Goal: Book appointment/travel/reservation

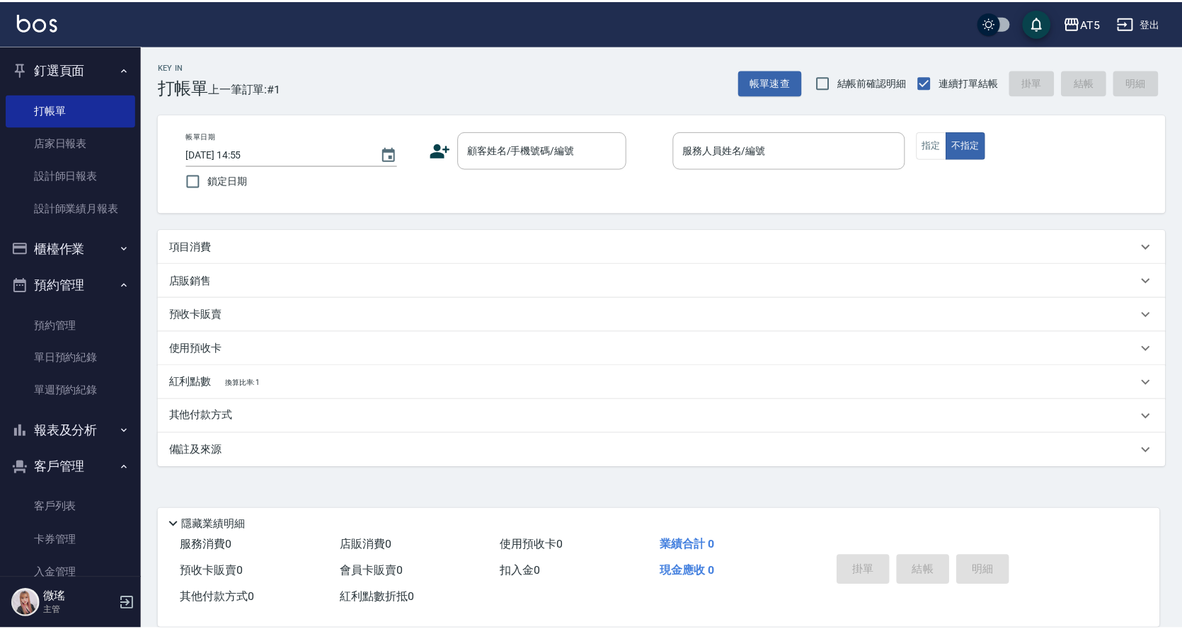
scroll to position [144, 0]
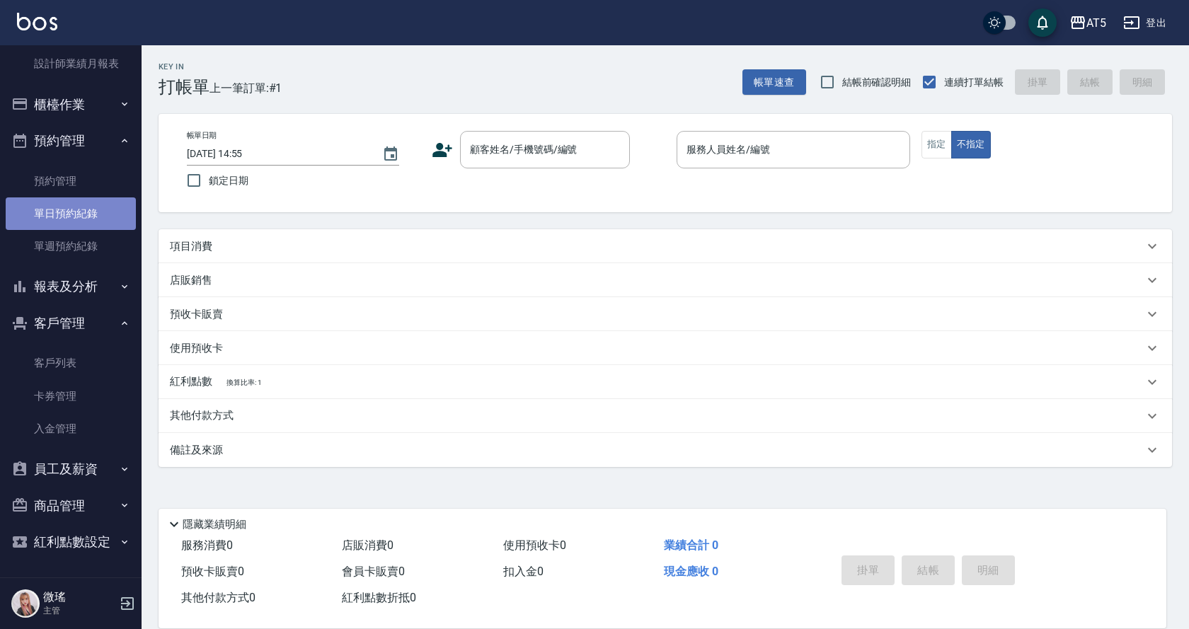
click at [81, 218] on link "單日預約紀錄" at bounding box center [71, 213] width 130 height 33
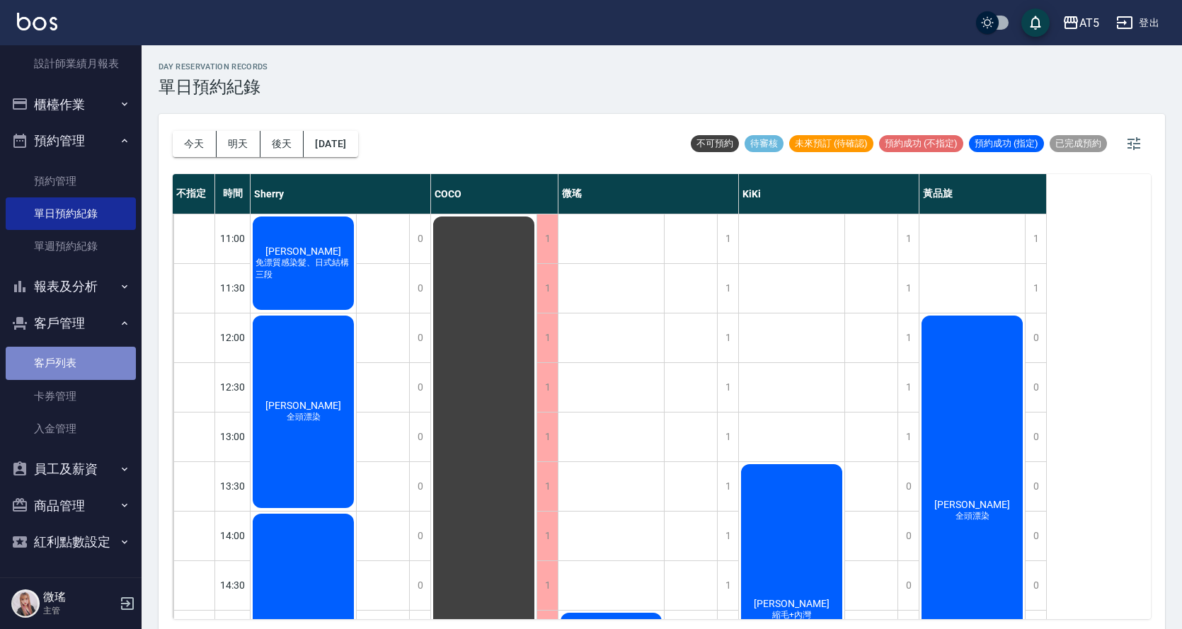
click at [79, 359] on link "客戶列表" at bounding box center [71, 363] width 130 height 33
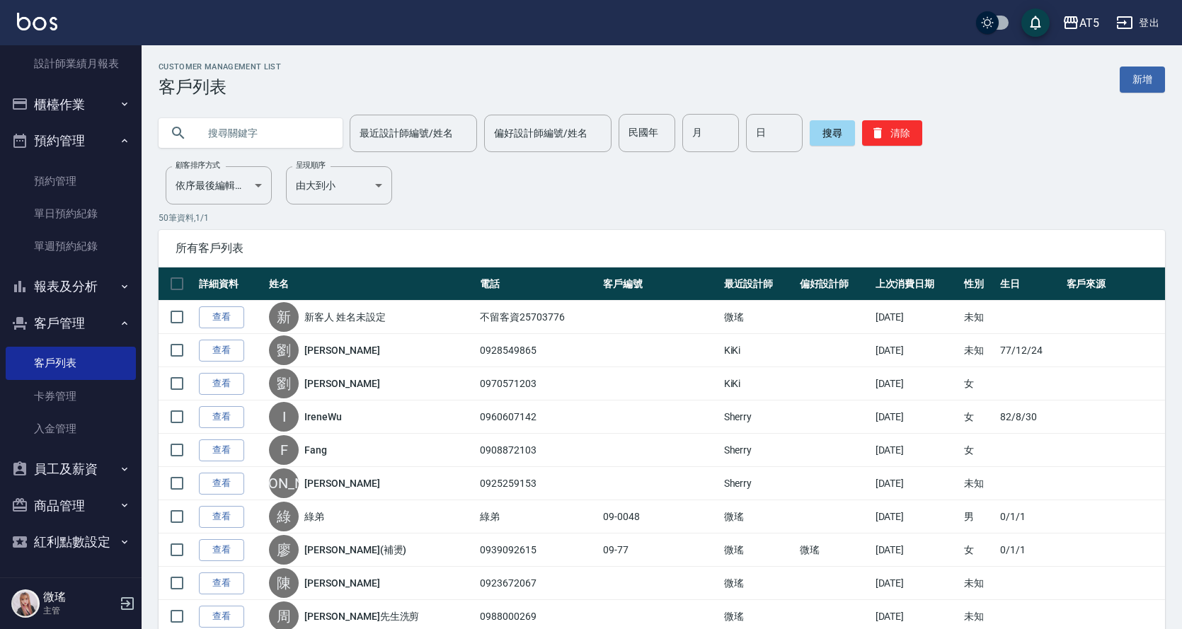
click at [226, 126] on input "text" at bounding box center [264, 133] width 133 height 38
type input "林"
click at [837, 131] on button "搜尋" at bounding box center [831, 132] width 45 height 25
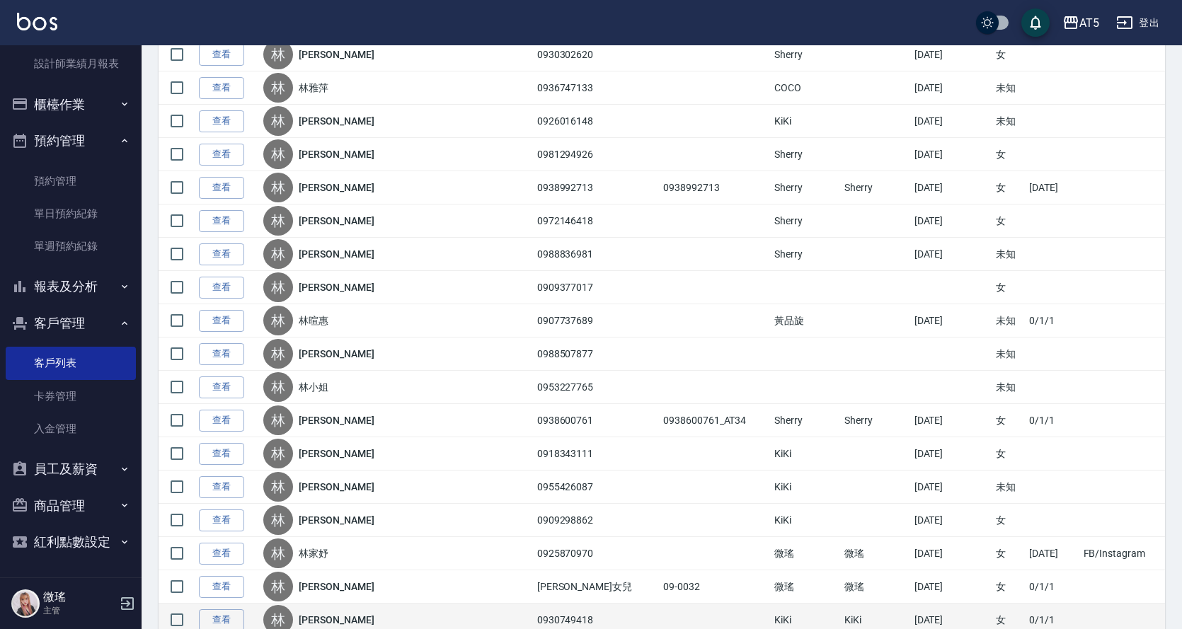
scroll to position [849, 0]
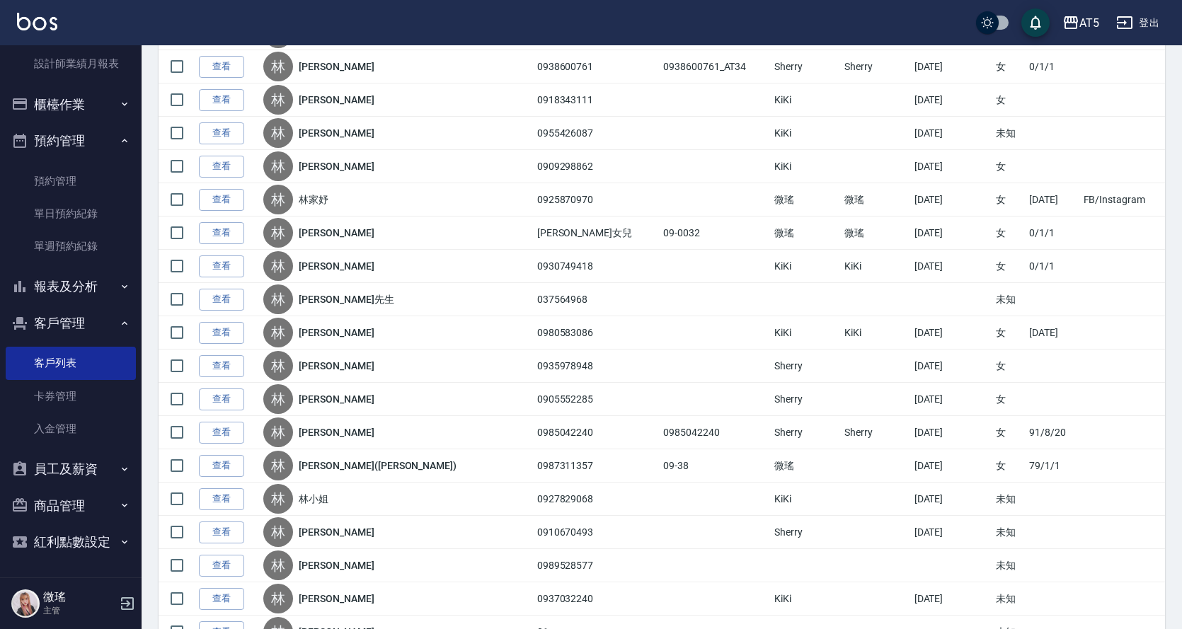
click at [234, 465] on link "查看" at bounding box center [221, 466] width 45 height 22
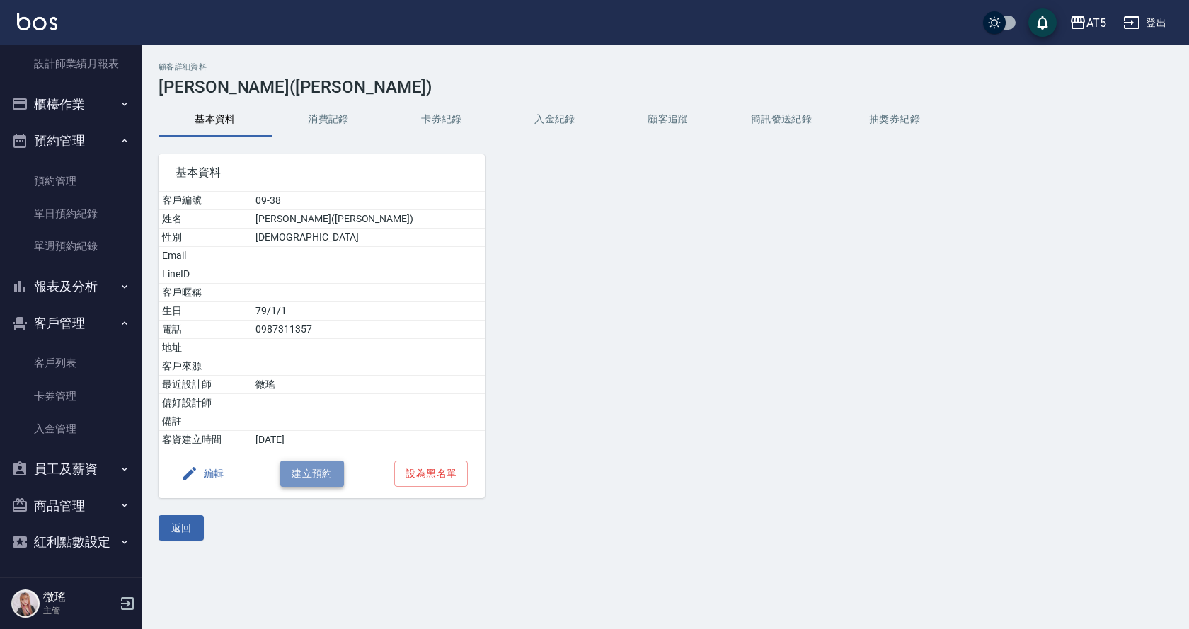
click at [301, 478] on button "建立預約" at bounding box center [312, 474] width 64 height 26
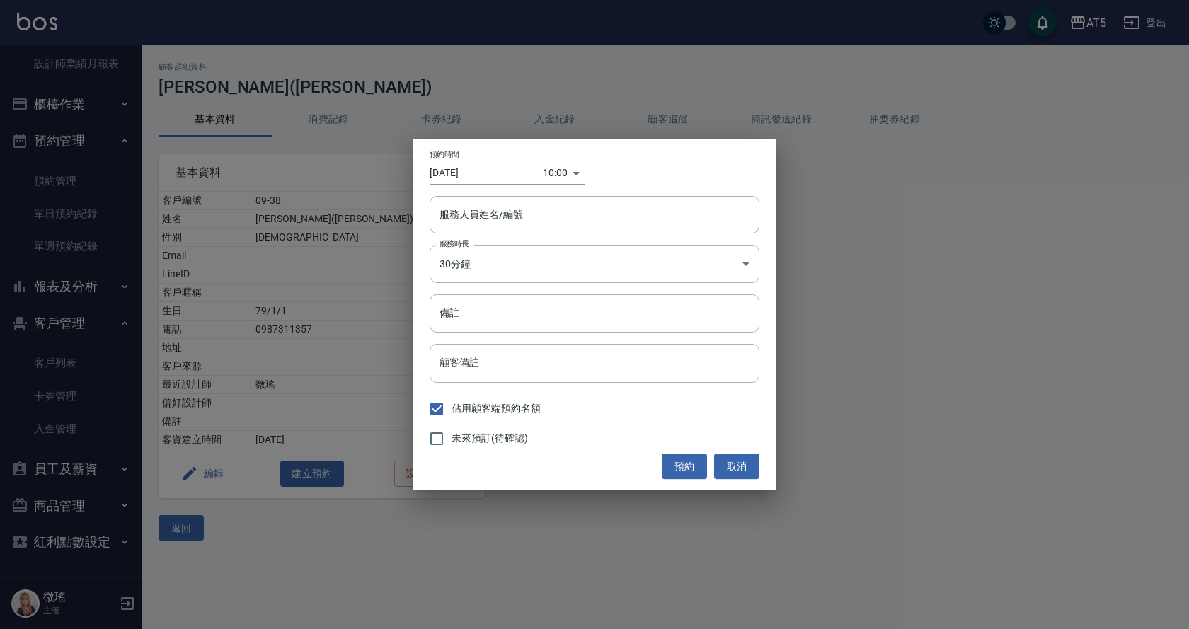
click at [574, 174] on div "10:00 1760148000000" at bounding box center [564, 172] width 42 height 23
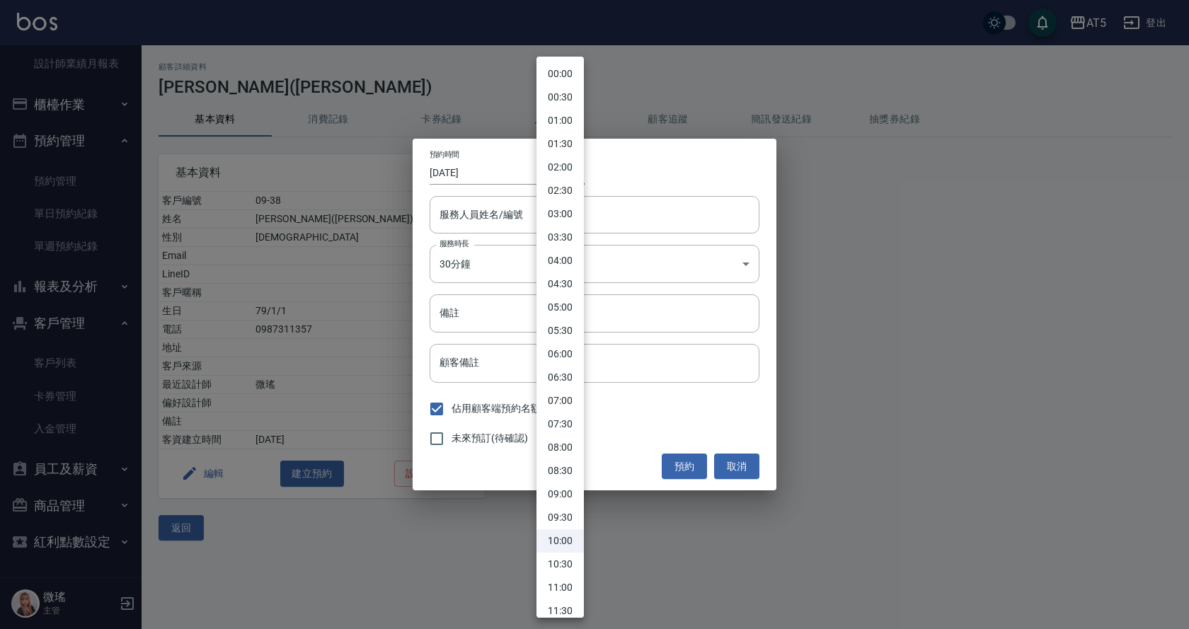
click at [557, 174] on body "AT5 登出 釘選頁面 打帳單 店家日報表 設計師日報表 設計師業績月報表 櫃檯作業 打帳單 帳單列表 現金收支登錄 高階收支登錄 材料自購登錄 每日結帳 排…" at bounding box center [594, 314] width 1189 height 629
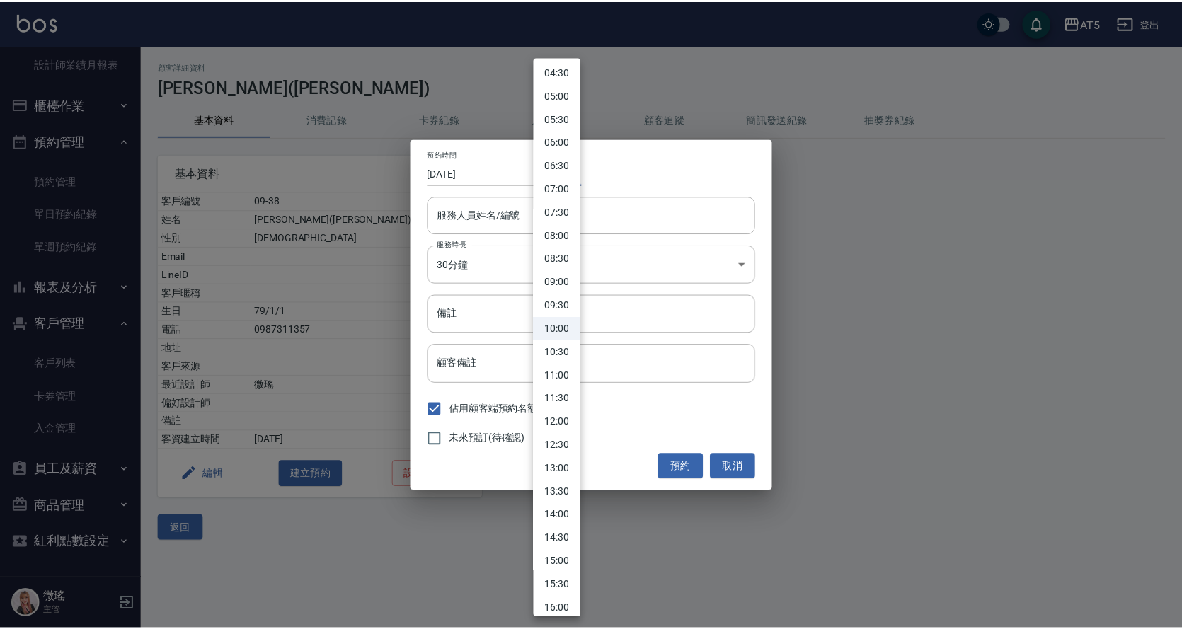
scroll to position [566, 0]
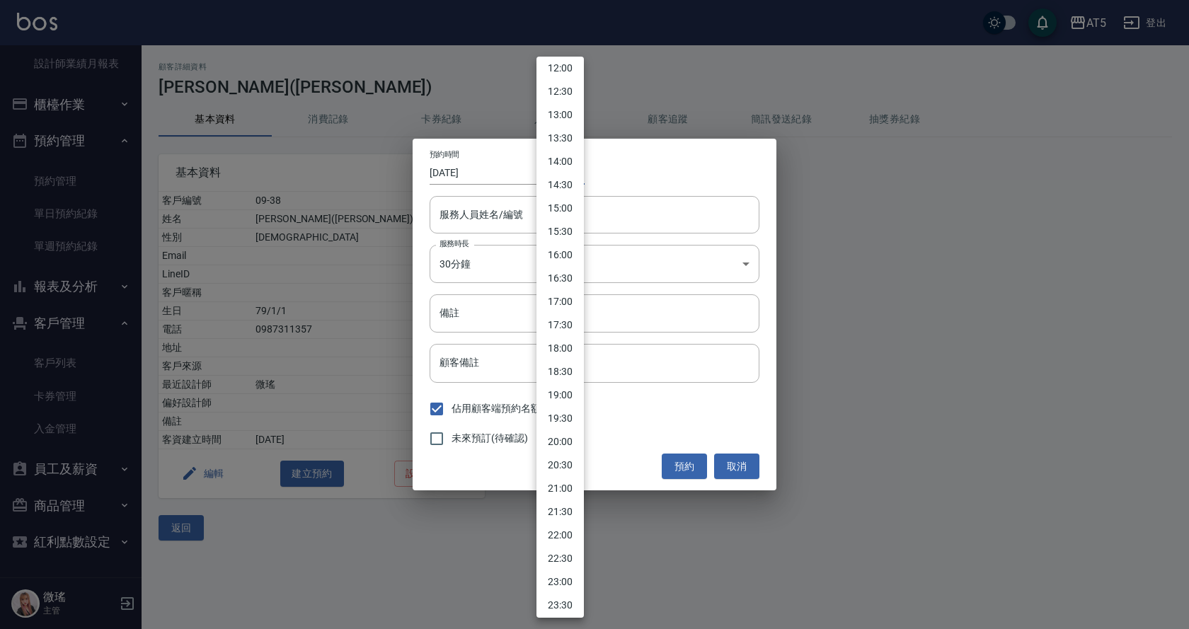
click at [555, 348] on li "18:00" at bounding box center [559, 348] width 47 height 23
type input "1760176800000"
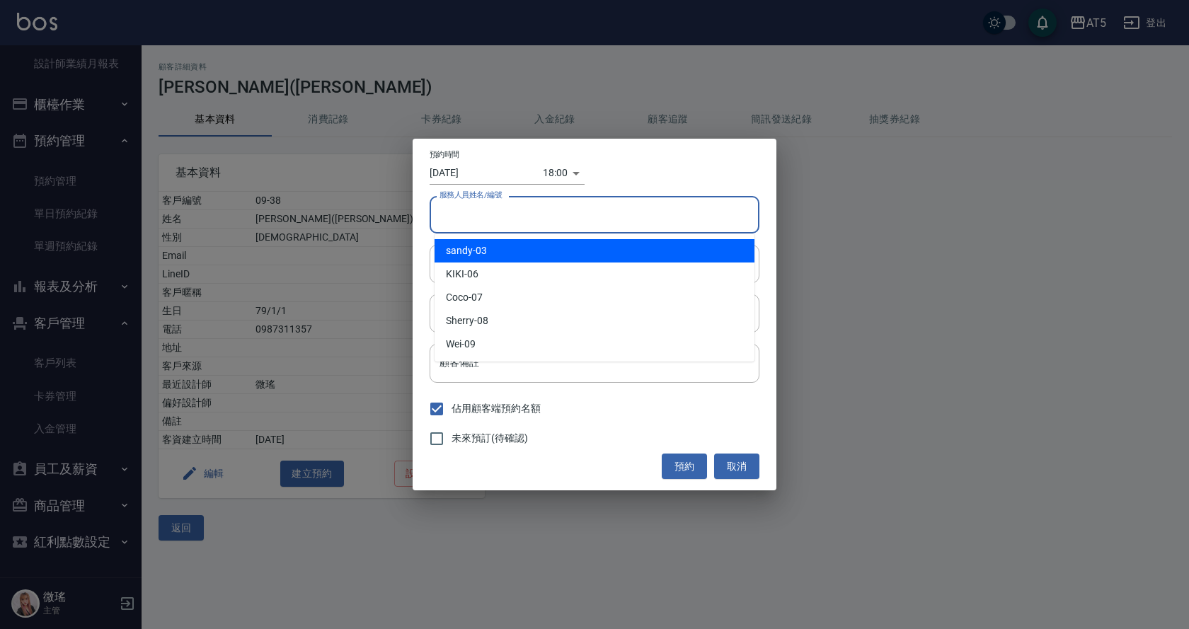
click at [520, 202] on input "服務人員姓名/編號" at bounding box center [594, 214] width 317 height 25
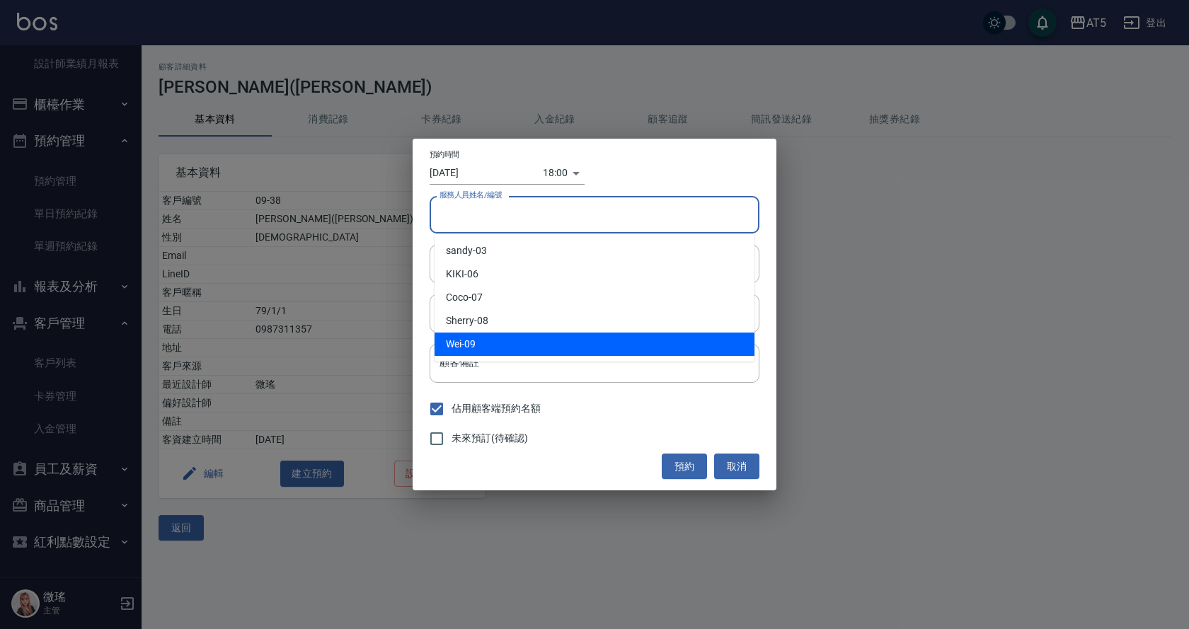
click at [516, 340] on div "Wei -09" at bounding box center [594, 344] width 320 height 23
type input "Wei-09"
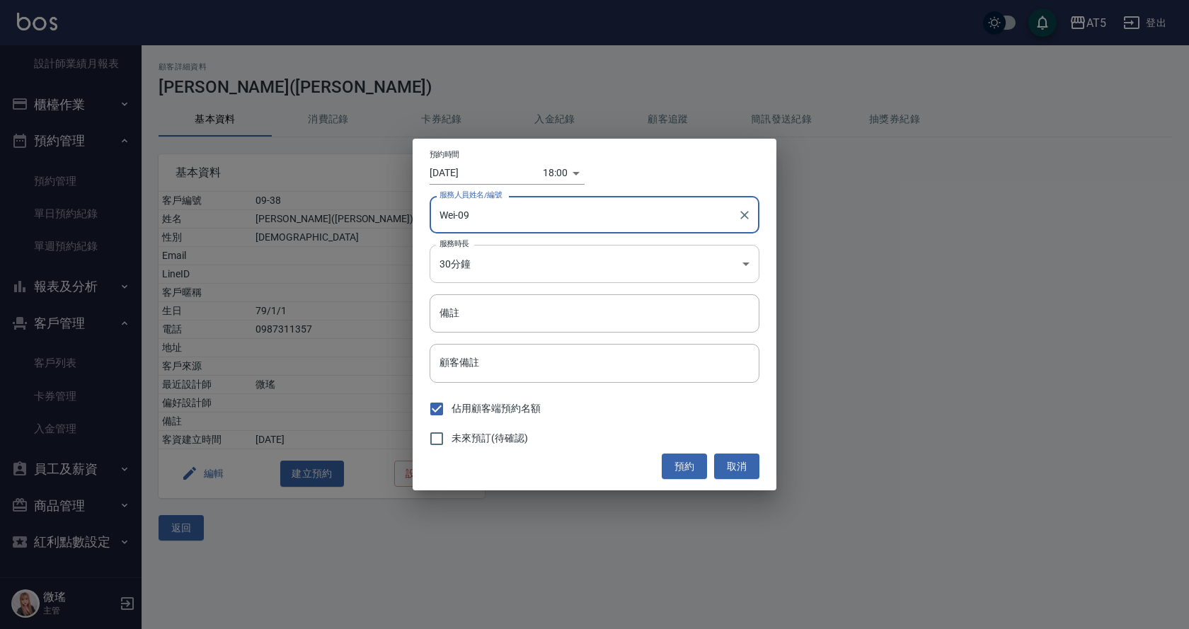
click at [495, 263] on body "AT5 登出 釘選頁面 打帳單 店家日報表 設計師日報表 設計師業績月報表 櫃檯作業 打帳單 帳單列表 現金收支登錄 高階收支登錄 材料自購登錄 每日結帳 排…" at bounding box center [594, 314] width 1189 height 629
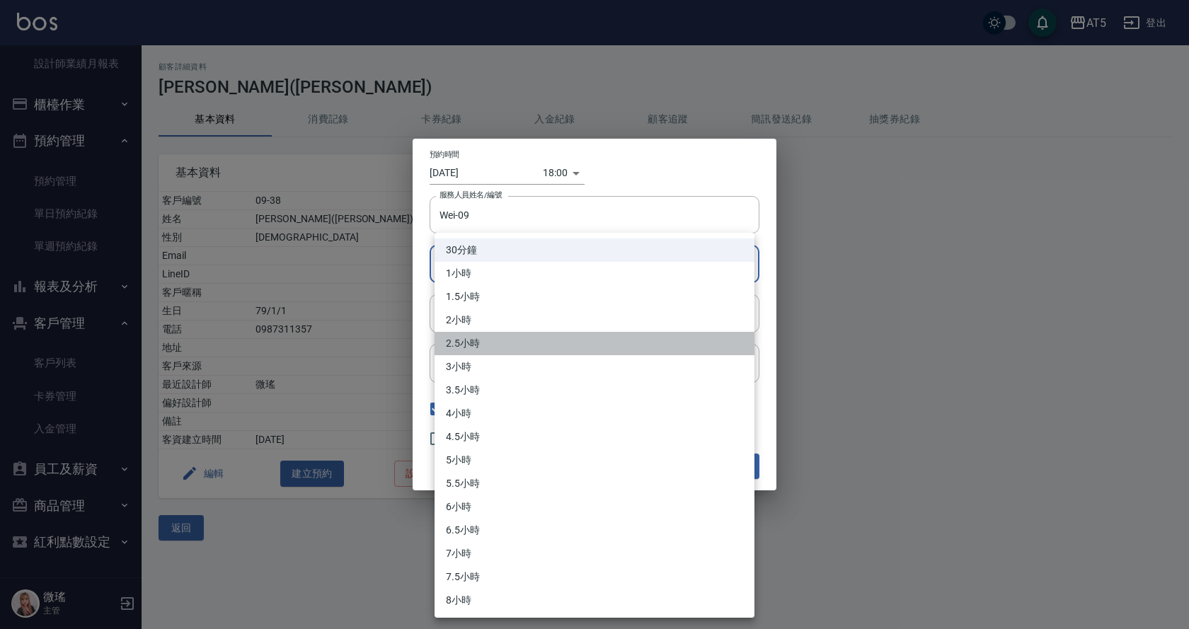
click at [494, 335] on li "2.5小時" at bounding box center [594, 343] width 320 height 23
type input "5"
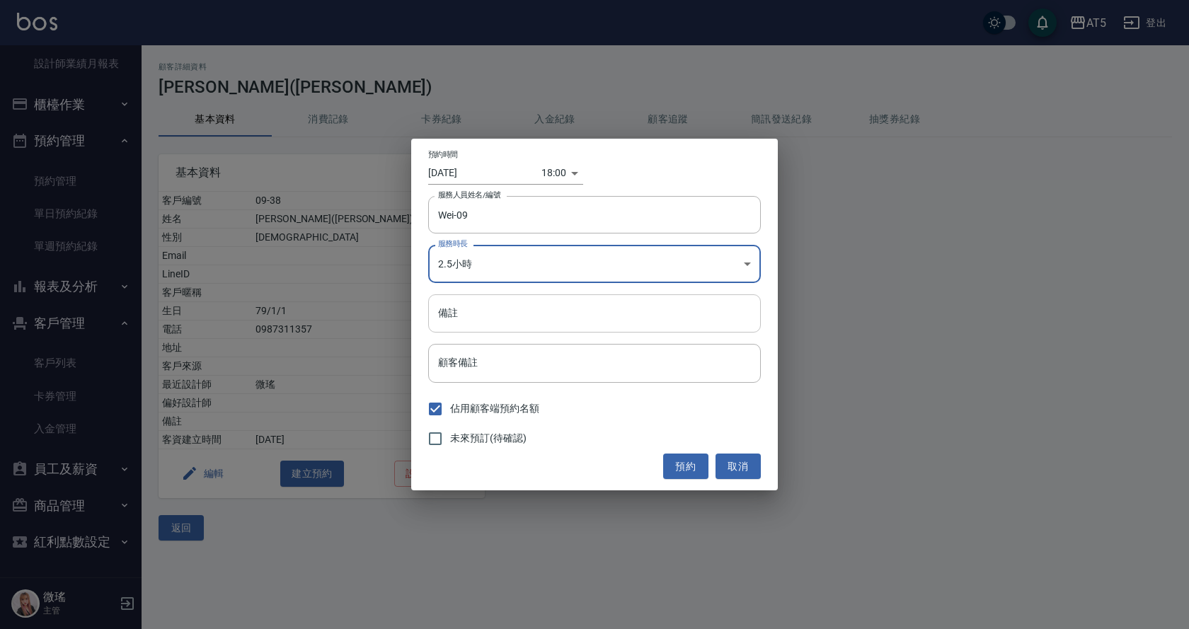
click at [478, 323] on input "備註" at bounding box center [594, 313] width 333 height 38
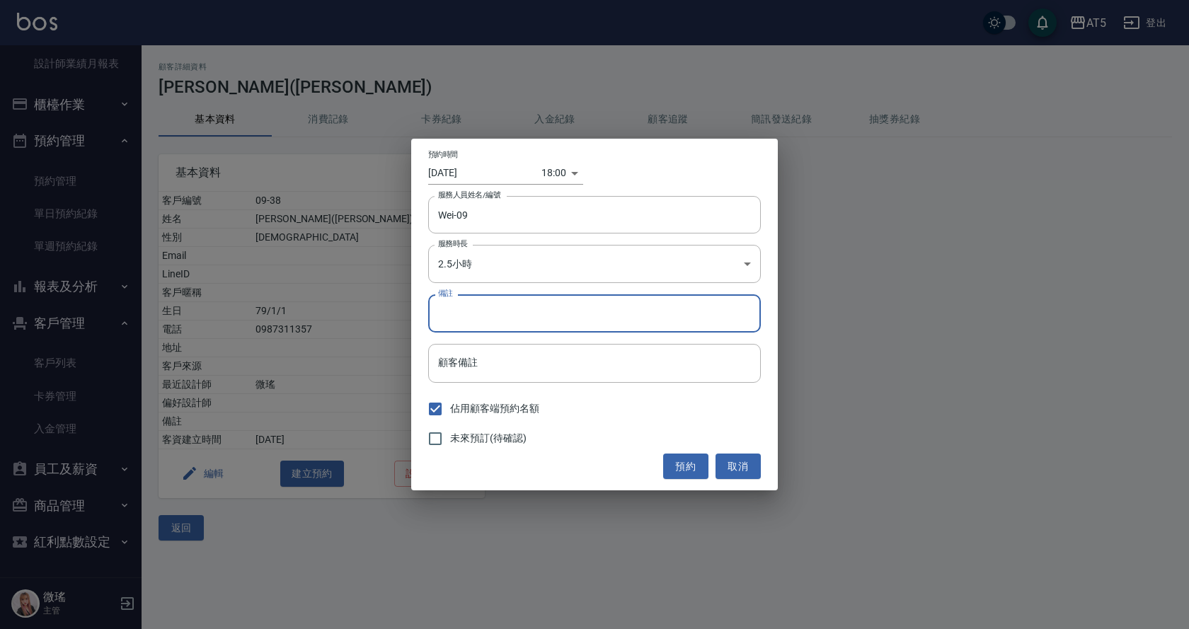
type input "ㄏ"
type input "染護"
click at [683, 462] on button "預約" at bounding box center [685, 467] width 45 height 26
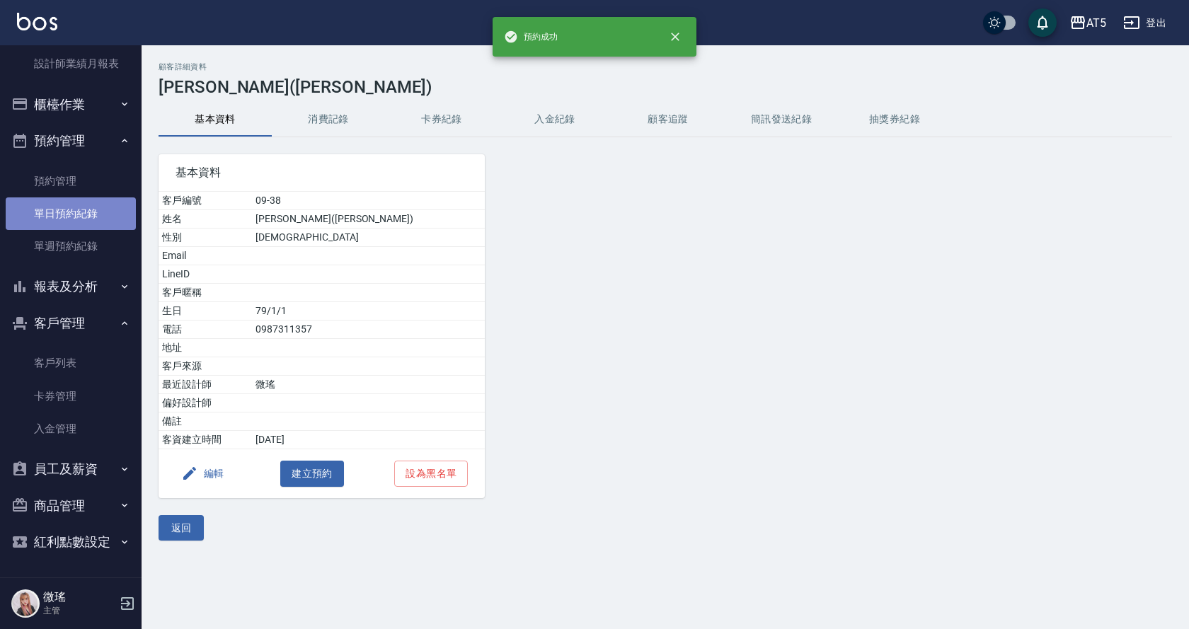
click at [84, 217] on link "單日預約紀錄" at bounding box center [71, 213] width 130 height 33
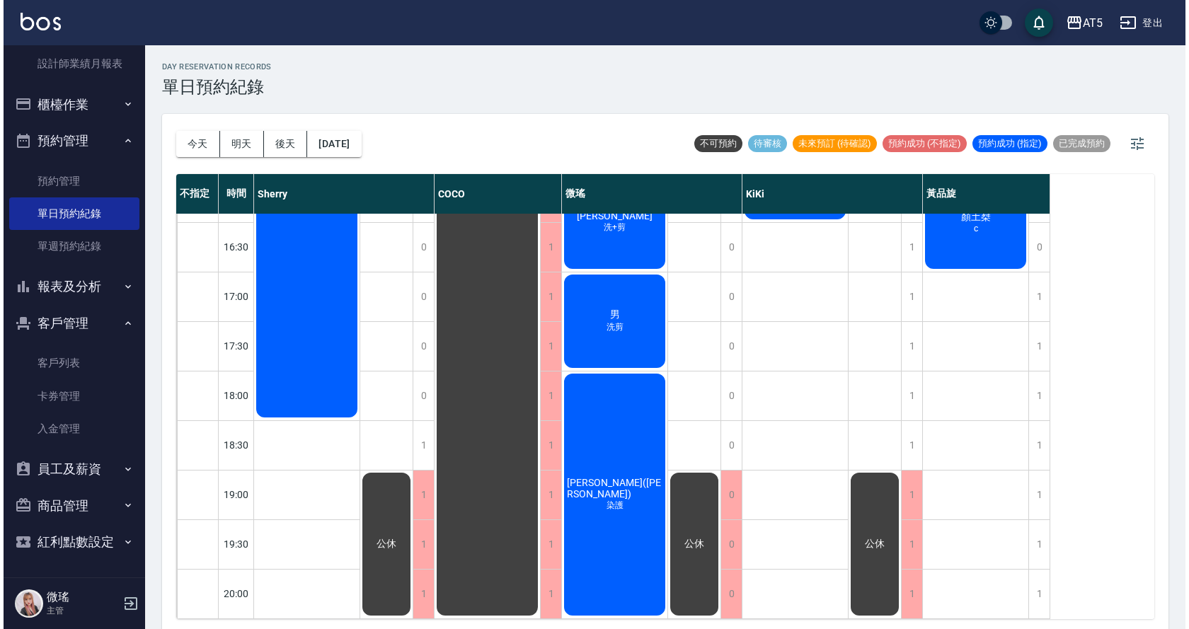
scroll to position [193, 0]
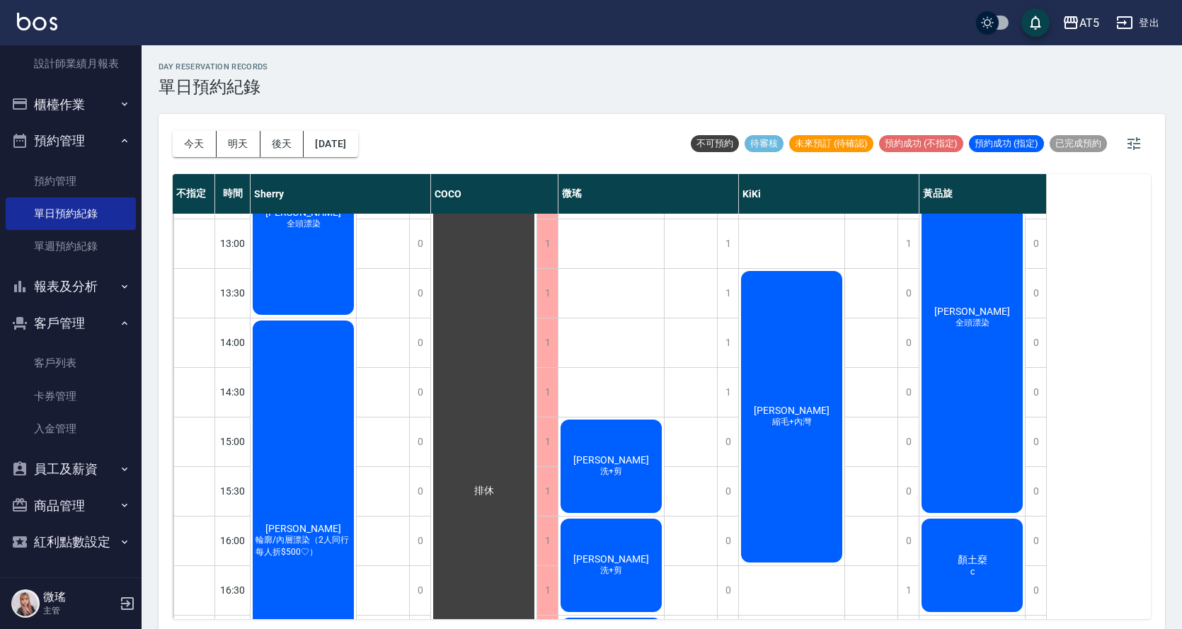
click at [560, 461] on div "鄭卉君 洗+剪" at bounding box center [610, 466] width 105 height 98
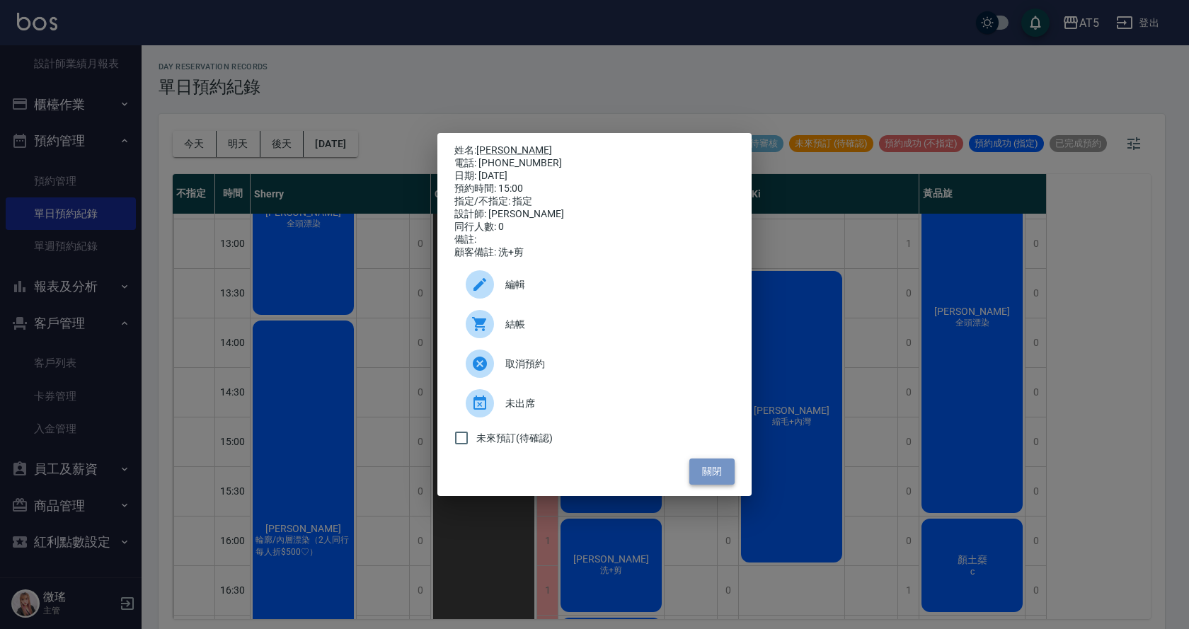
click at [726, 474] on button "關閉" at bounding box center [711, 471] width 45 height 26
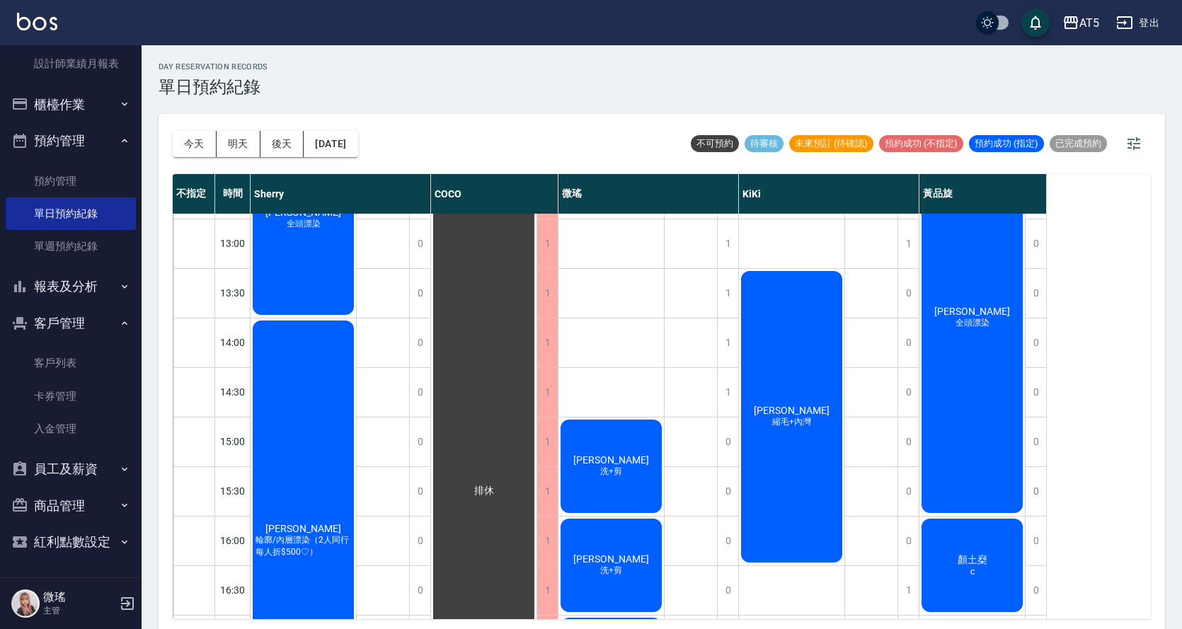
click at [636, 471] on div "鄭卉君 洗+剪" at bounding box center [610, 466] width 105 height 98
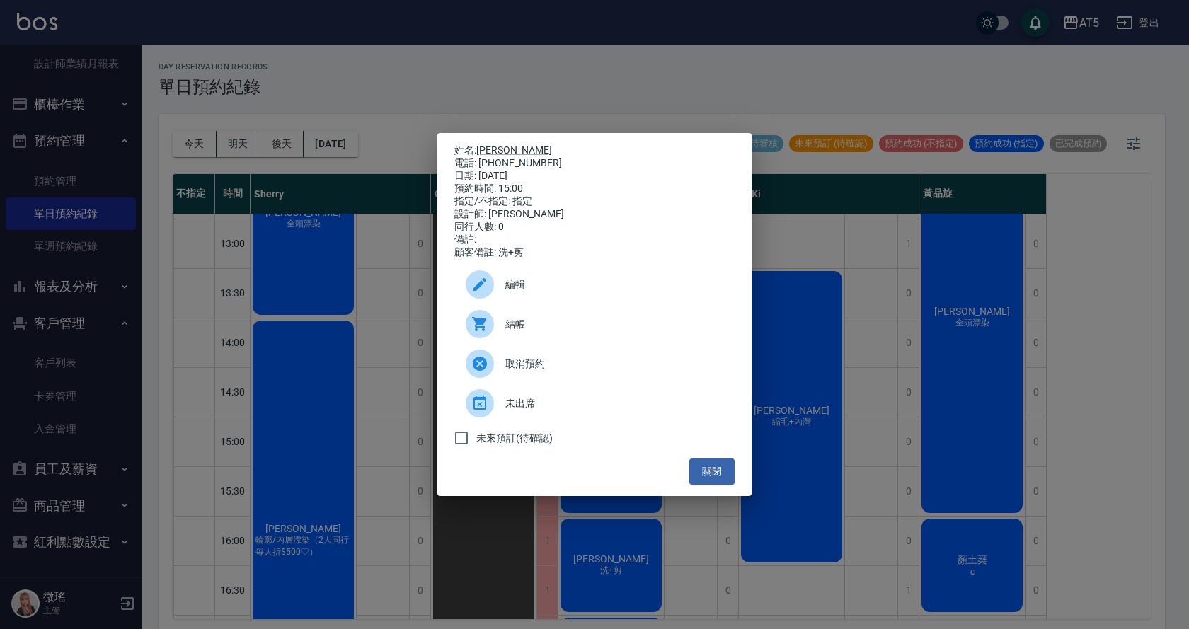
click at [562, 332] on span "結帳" at bounding box center [614, 324] width 218 height 15
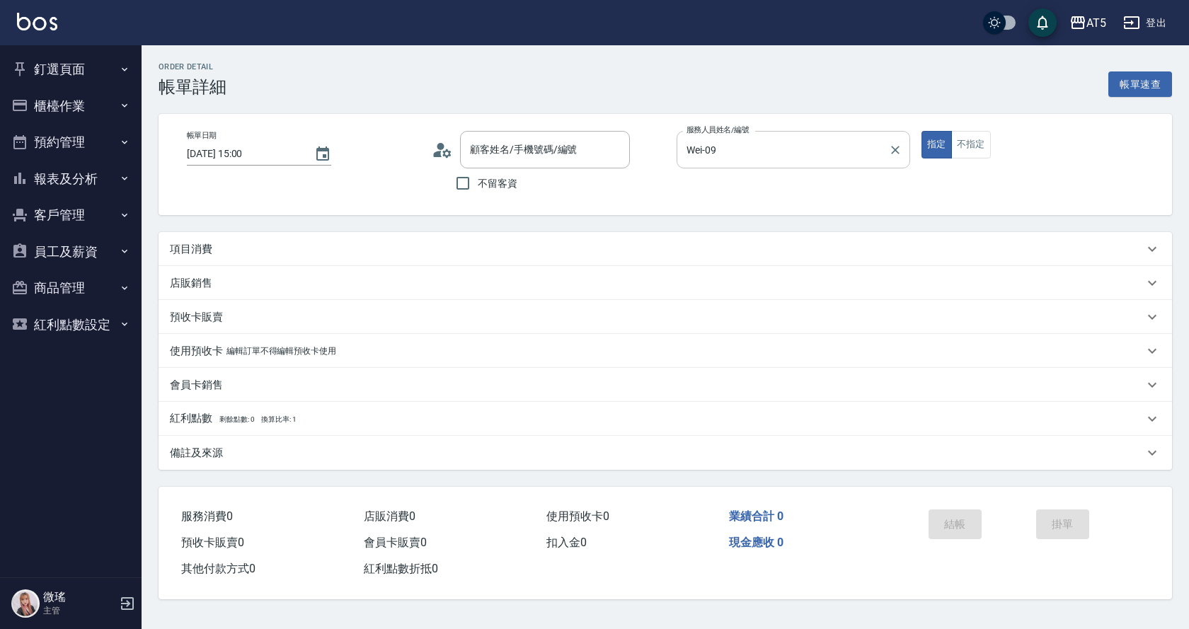
type input "[DATE] 15:00"
type input "Wei-09"
type input "鄭卉君/0953939895/058983"
click at [197, 247] on p "項目消費" at bounding box center [191, 249] width 42 height 15
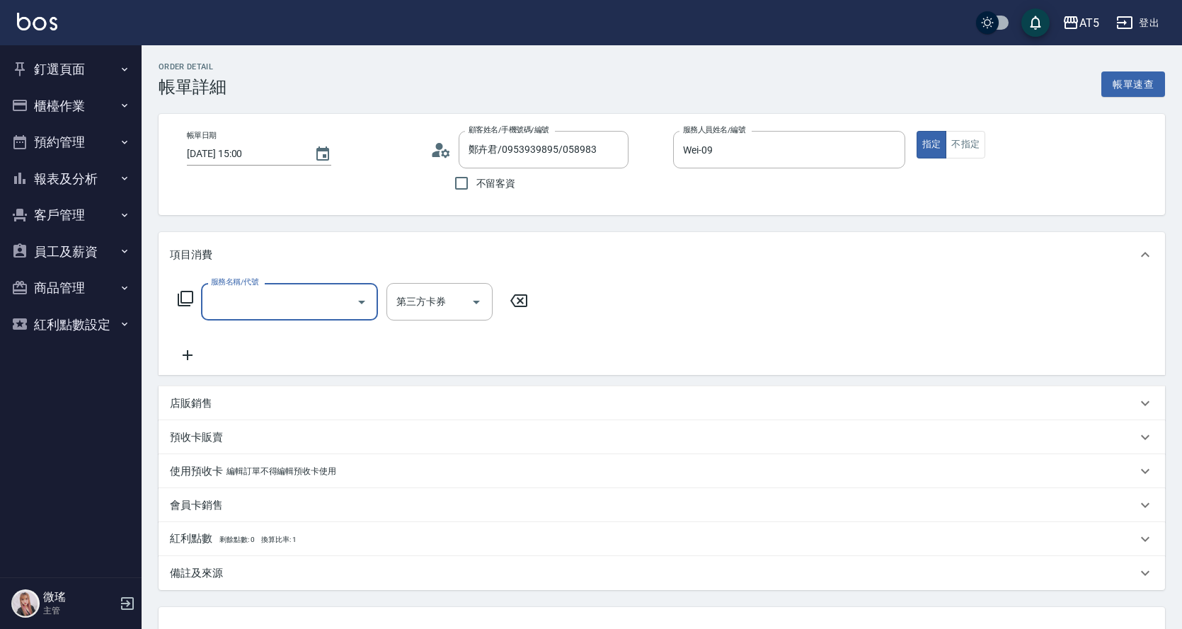
drag, startPoint x: 252, startPoint y: 287, endPoint x: 256, endPoint y: 294, distance: 7.7
click at [253, 287] on label "服務名稱/代號" at bounding box center [234, 282] width 47 height 11
click at [253, 289] on input "服務名稱/代號" at bounding box center [278, 301] width 143 height 25
